Goal: Transaction & Acquisition: Purchase product/service

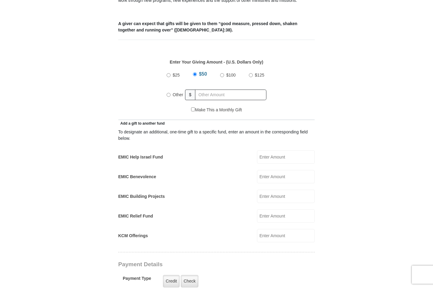
scroll to position [245, 0]
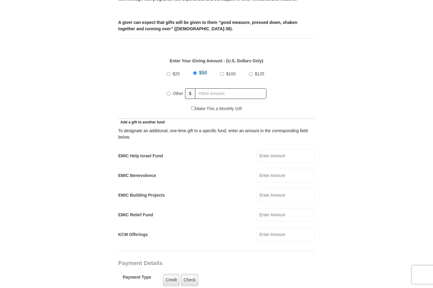
drag, startPoint x: 170, startPoint y: 86, endPoint x: 196, endPoint y: 89, distance: 26.5
click at [170, 92] on input "Other" at bounding box center [169, 94] width 4 height 4
radio input "true"
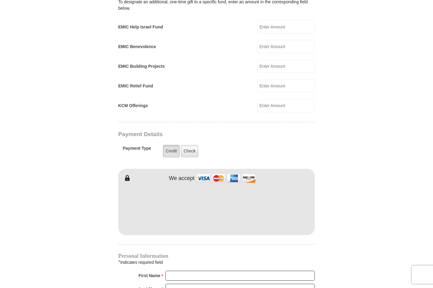
scroll to position [374, 0]
type input "225"
click at [172, 145] on label "Credit" at bounding box center [171, 150] width 17 height 12
click at [0, 0] on input "Credit" at bounding box center [0, 0] width 0 height 0
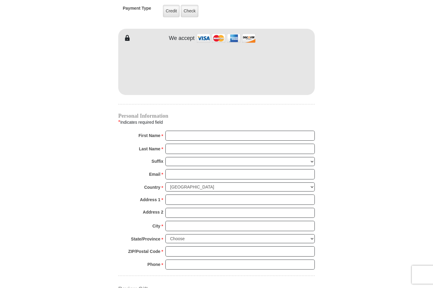
scroll to position [514, 0]
click at [308, 130] on input "First Name *" at bounding box center [239, 135] width 149 height 10
type input "Eddie"
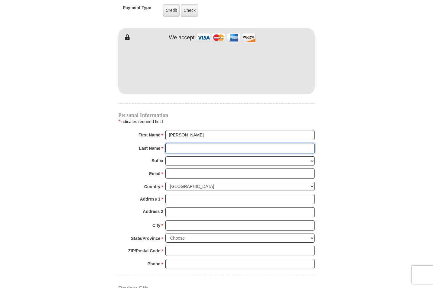
type input "Baxley"
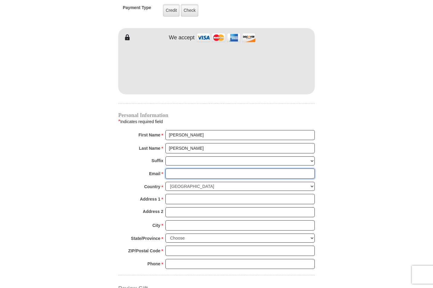
type input "ebaxley3@gmail.com"
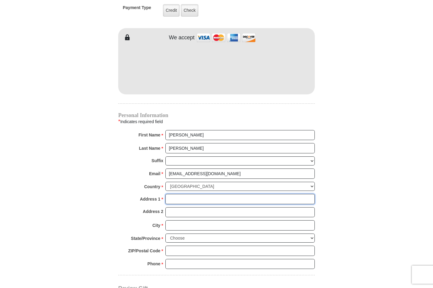
type input "109 Crockett Way"
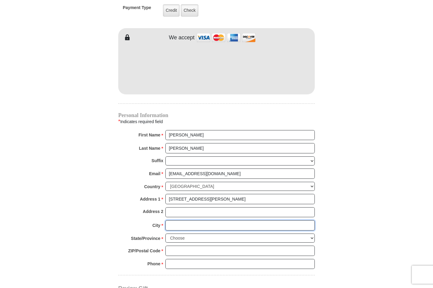
type input "Venus"
select select "TX"
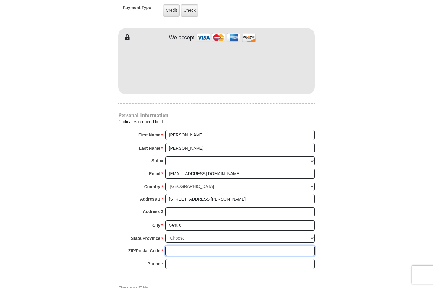
type input "76084-3598"
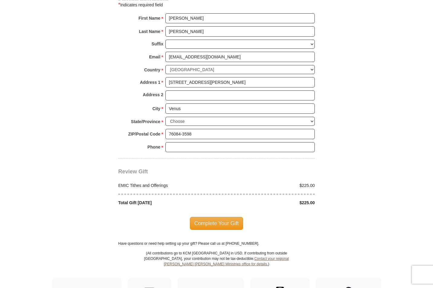
scroll to position [634, 0]
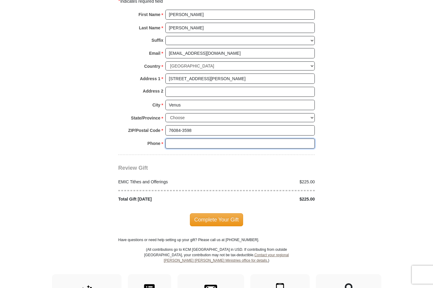
click at [307, 138] on input "Phone * *" at bounding box center [239, 143] width 149 height 10
type input "8175658560"
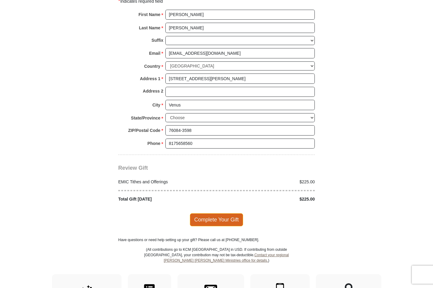
click at [221, 213] on span "Complete Your Gift" at bounding box center [216, 219] width 53 height 13
